Goal: Task Accomplishment & Management: Complete application form

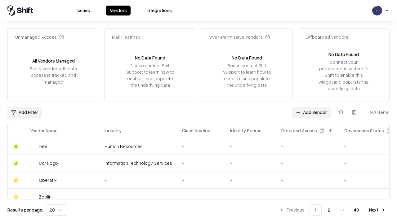
click at [311, 112] on link "Add Vendor" at bounding box center [311, 112] width 39 height 11
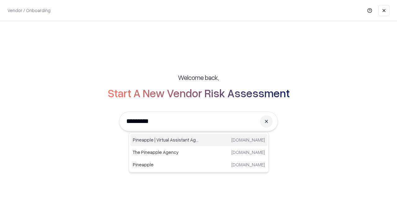
click at [199, 140] on div "Pineapple | Virtual Assistant Agency [DOMAIN_NAME]" at bounding box center [198, 140] width 137 height 12
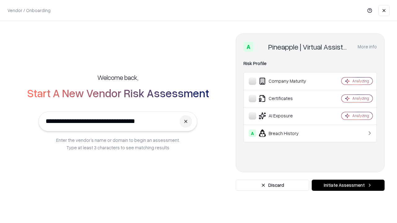
type input "**********"
click at [348, 185] on button "Initiate Assessment" at bounding box center [348, 185] width 73 height 11
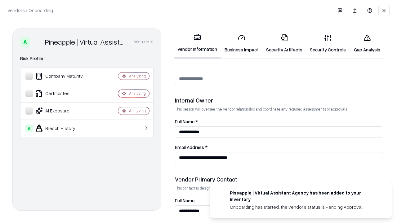
scroll to position [321, 0]
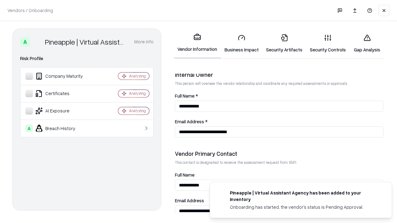
click at [242, 43] on link "Business Impact" at bounding box center [242, 43] width 42 height 29
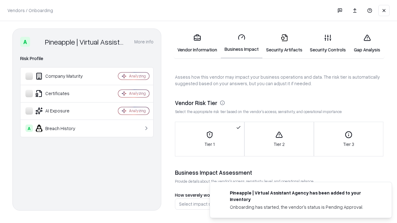
click at [284, 43] on link "Security Artifacts" at bounding box center [284, 43] width 44 height 29
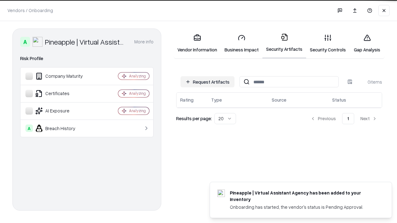
click at [207, 82] on button "Request Artifacts" at bounding box center [207, 81] width 54 height 11
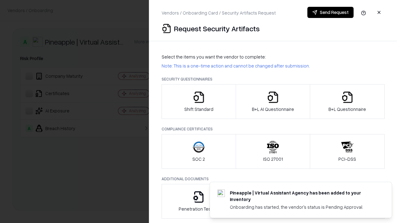
click at [198, 102] on icon "button" at bounding box center [199, 97] width 12 height 12
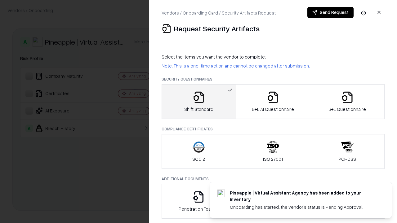
click at [330, 12] on button "Send Request" at bounding box center [330, 12] width 46 height 11
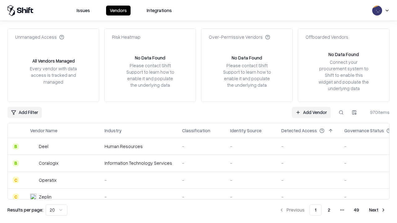
click at [341, 112] on button at bounding box center [340, 112] width 11 height 11
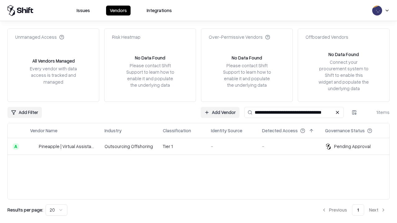
type input "**********"
click at [202, 146] on td "Tier 1" at bounding box center [182, 146] width 48 height 17
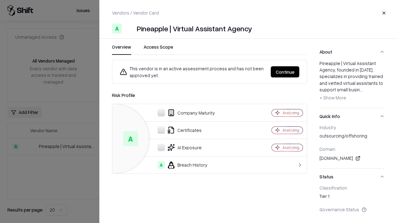
click at [285, 72] on button "Continue" at bounding box center [285, 71] width 29 height 11
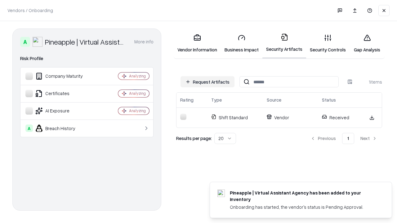
click at [367, 43] on link "Gap Analysis" at bounding box center [366, 43] width 35 height 29
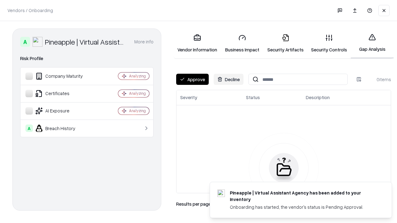
click at [192, 79] on button "Approve" at bounding box center [192, 79] width 33 height 11
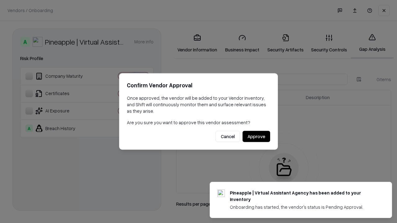
click at [256, 136] on button "Approve" at bounding box center [256, 136] width 28 height 11
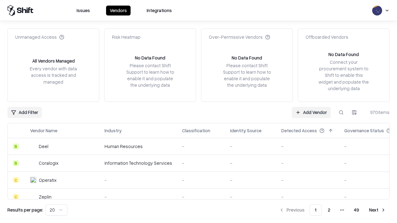
type input "**********"
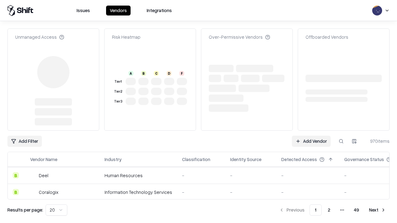
click at [311, 141] on link "Add Vendor" at bounding box center [311, 141] width 39 height 11
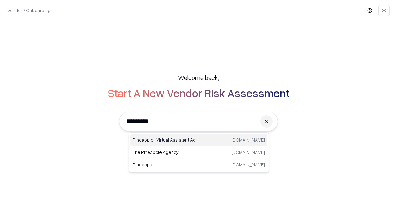
click at [199, 140] on div "Pineapple | Virtual Assistant Agency [DOMAIN_NAME]" at bounding box center [198, 140] width 137 height 12
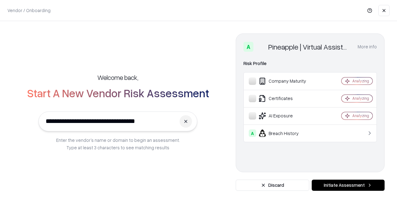
type input "**********"
click at [348, 185] on button "Initiate Assessment" at bounding box center [348, 185] width 73 height 11
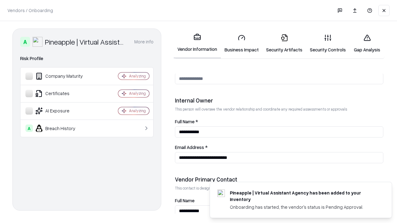
scroll to position [321, 0]
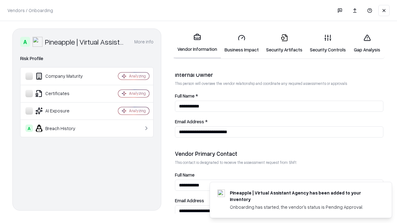
click at [367, 43] on link "Gap Analysis" at bounding box center [366, 43] width 35 height 29
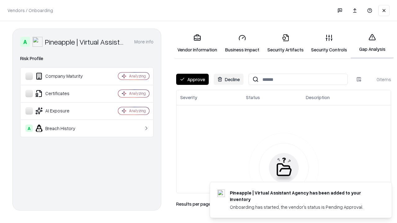
click at [192, 79] on button "Approve" at bounding box center [192, 79] width 33 height 11
